Goal: Information Seeking & Learning: Find contact information

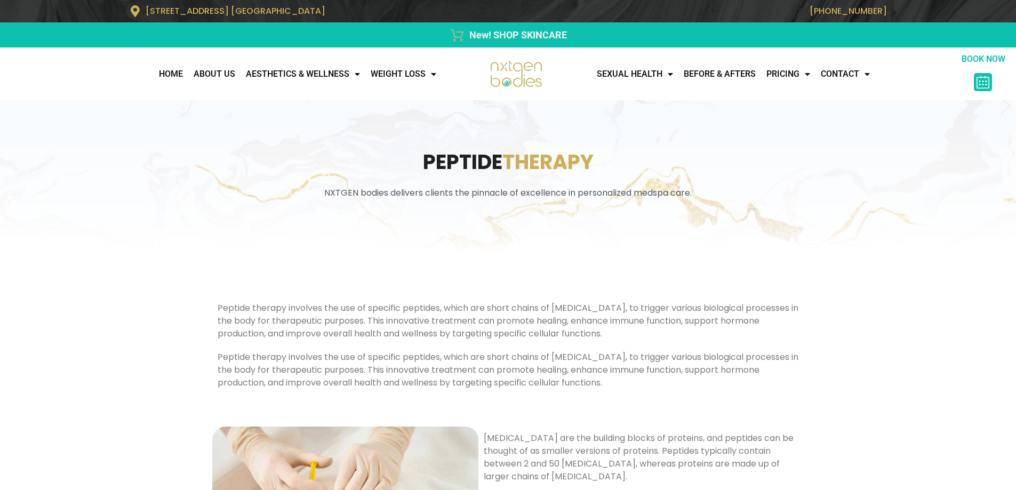
click at [863, 121] on div "Peptide Therapy NXTGEN bodies delivers clients the pinnacle of excellence in pe…" at bounding box center [508, 177] width 768 height 154
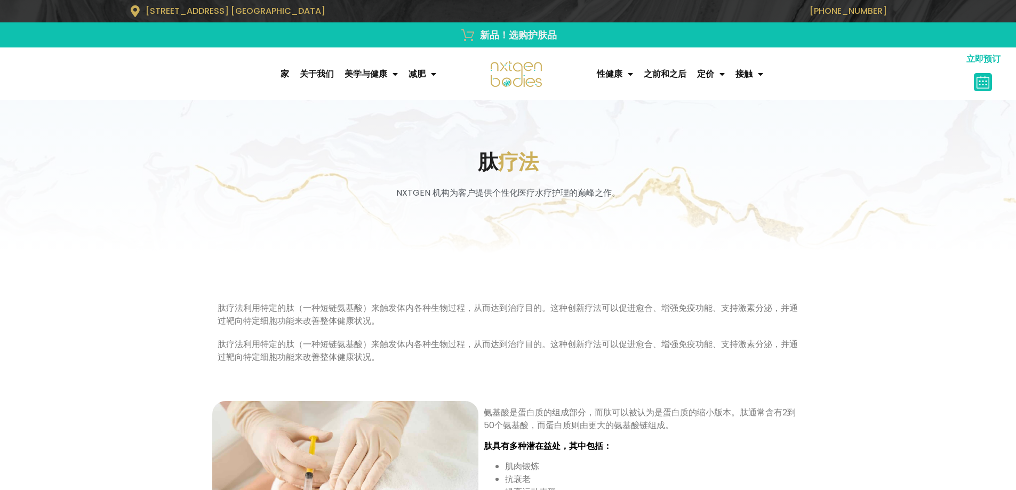
click at [891, 205] on div "NXTGEN 机构为客户提供个性化医疗水疗护理的巅峰之作。" at bounding box center [508, 197] width 768 height 20
click at [442, 98] on font "医学减肥" at bounding box center [435, 97] width 34 height 10
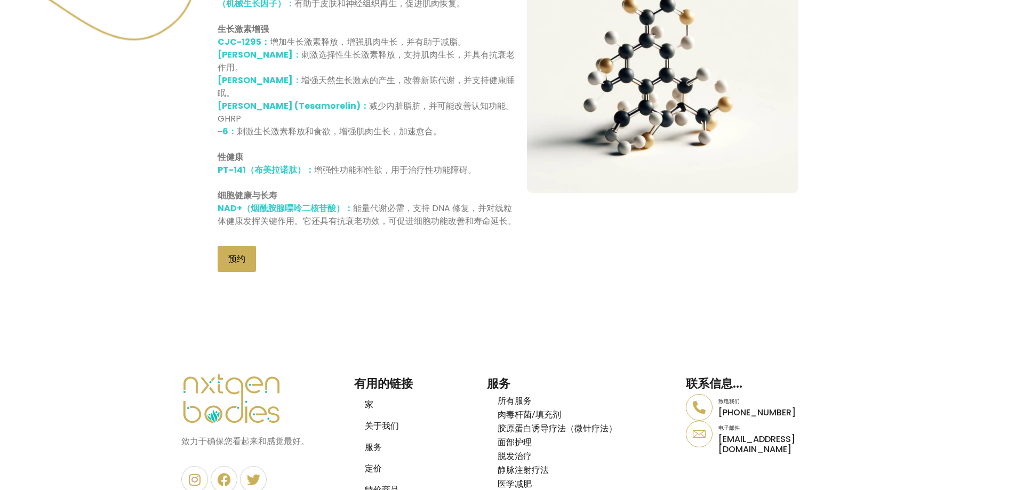
scroll to position [886, 0]
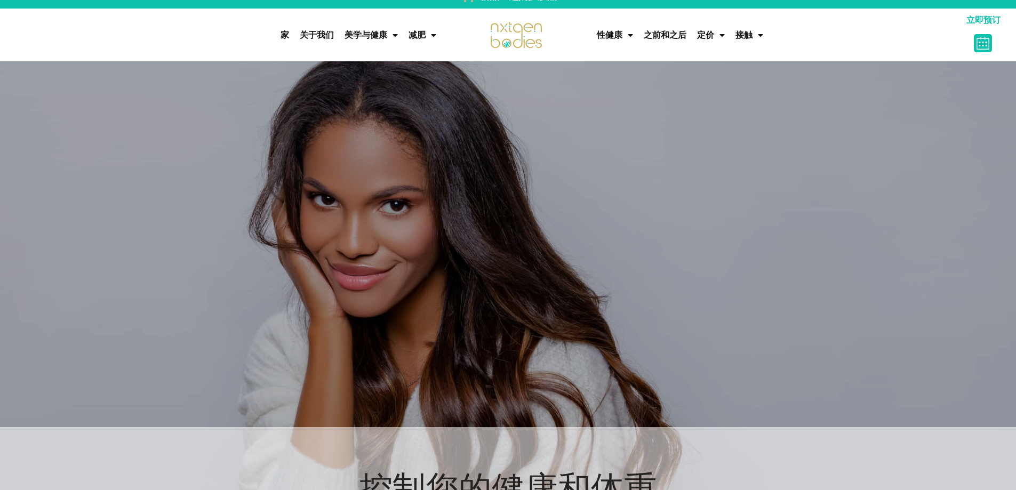
scroll to position [37, 0]
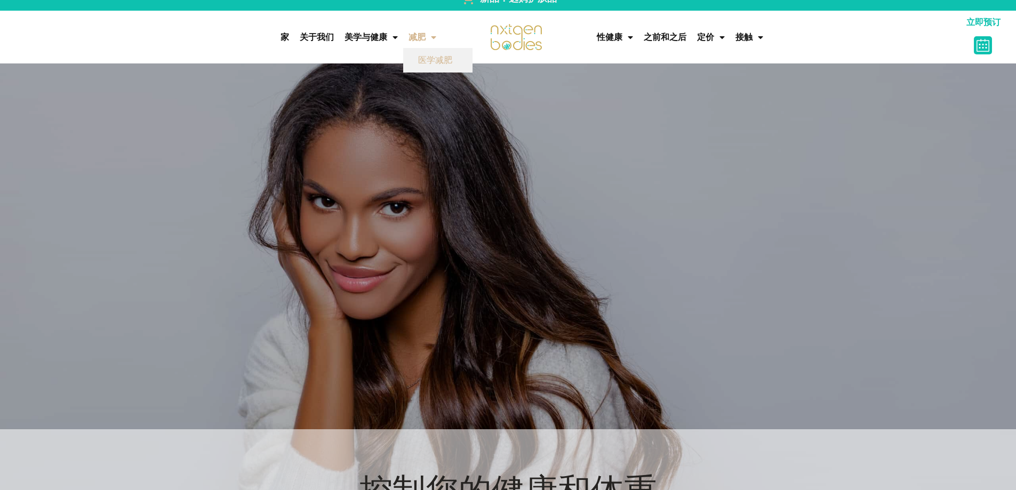
click at [429, 35] on span "菜单" at bounding box center [431, 37] width 11 height 19
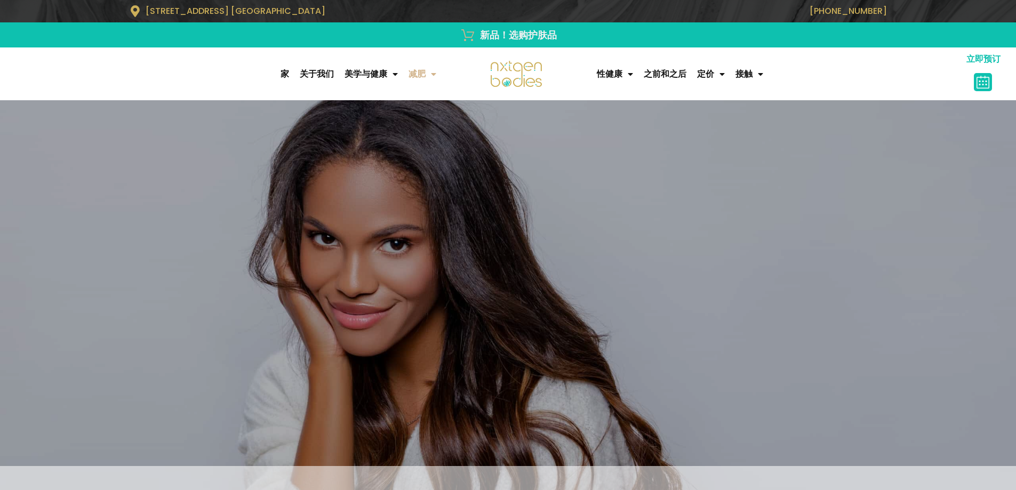
click at [425, 81] on link "减肥" at bounding box center [422, 73] width 38 height 21
click at [432, 93] on div "家 关于我们 美学与健康 所有服务 肉毒杆菌/填充剂 面部护理 脱发治疗 静脉注射疗法 减肥 医学减肥 家 关于我们 美学与健康 所有服务 肉毒杆菌/填充剂 …" at bounding box center [223, 74] width 436 height 42
click at [430, 90] on link "医学减肥" at bounding box center [437, 97] width 69 height 25
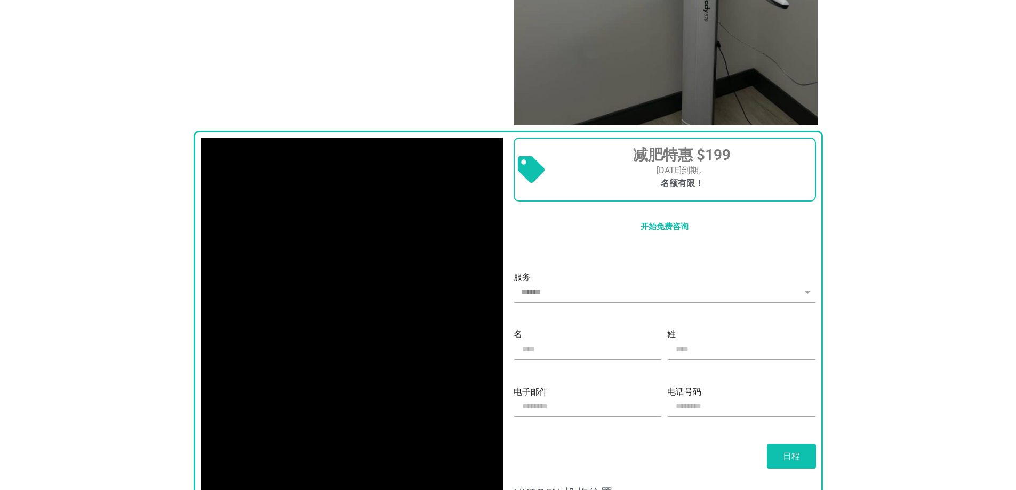
scroll to position [960, 0]
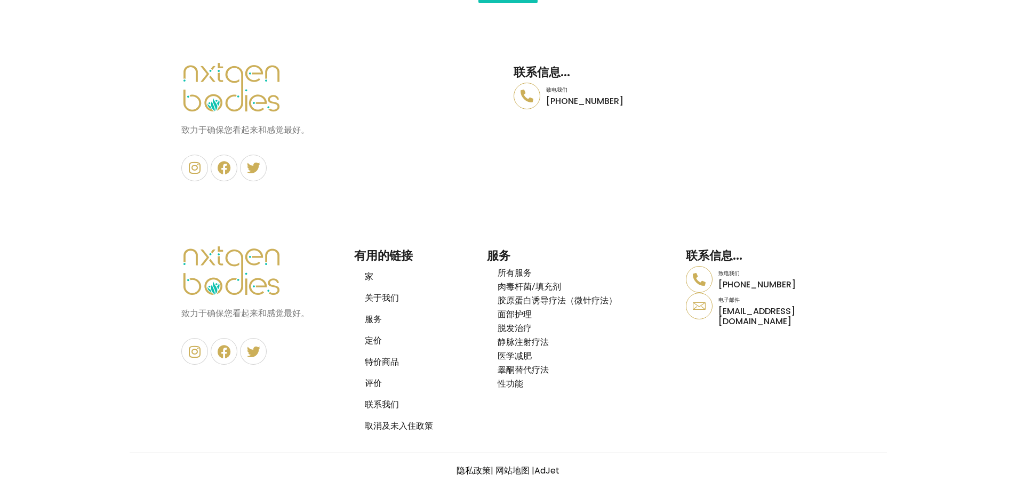
scroll to position [4647, 0]
drag, startPoint x: 849, startPoint y: 308, endPoint x: 718, endPoint y: 315, distance: 130.9
click at [718, 315] on section "获得免费咨询 预约 致力于确保您看起来和感觉最好。 Instagram Facebook 叽叽喳喳 有用的链接 家 关于我们 服务 定价 特价商品 评价 联系…" at bounding box center [508, 320] width 1016 height 256
copy font "[EMAIL_ADDRESS][DOMAIN_NAME]"
